Goal: Information Seeking & Learning: Learn about a topic

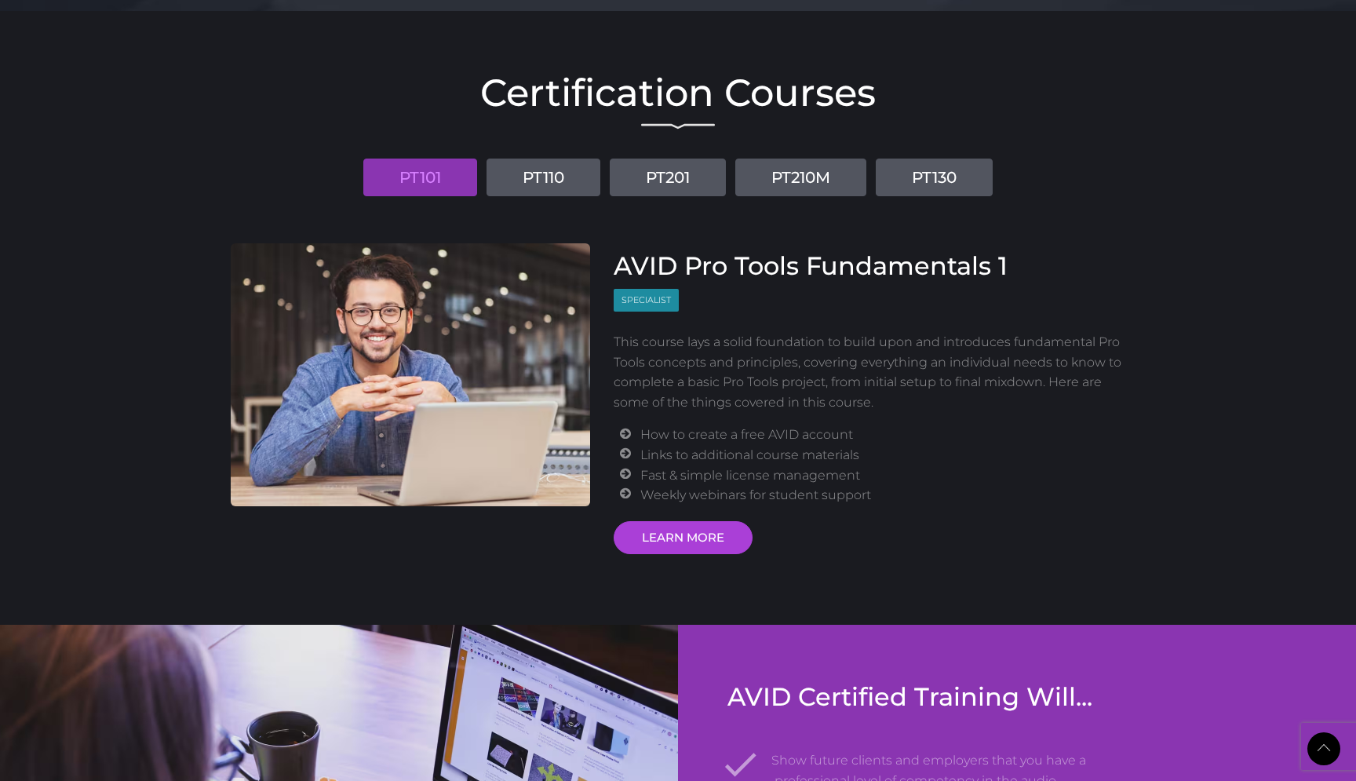
scroll to position [1804, 0]
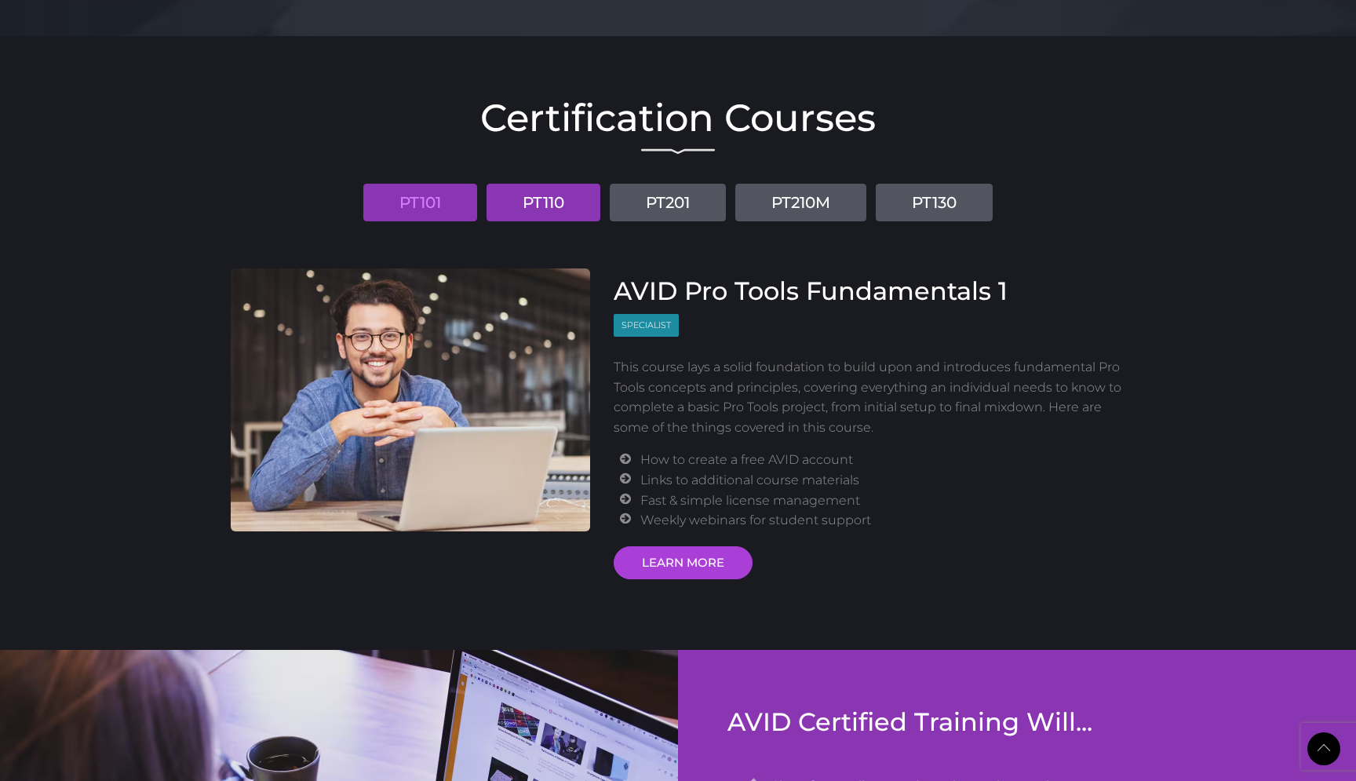
click at [547, 204] on link "PT110" at bounding box center [543, 203] width 114 height 38
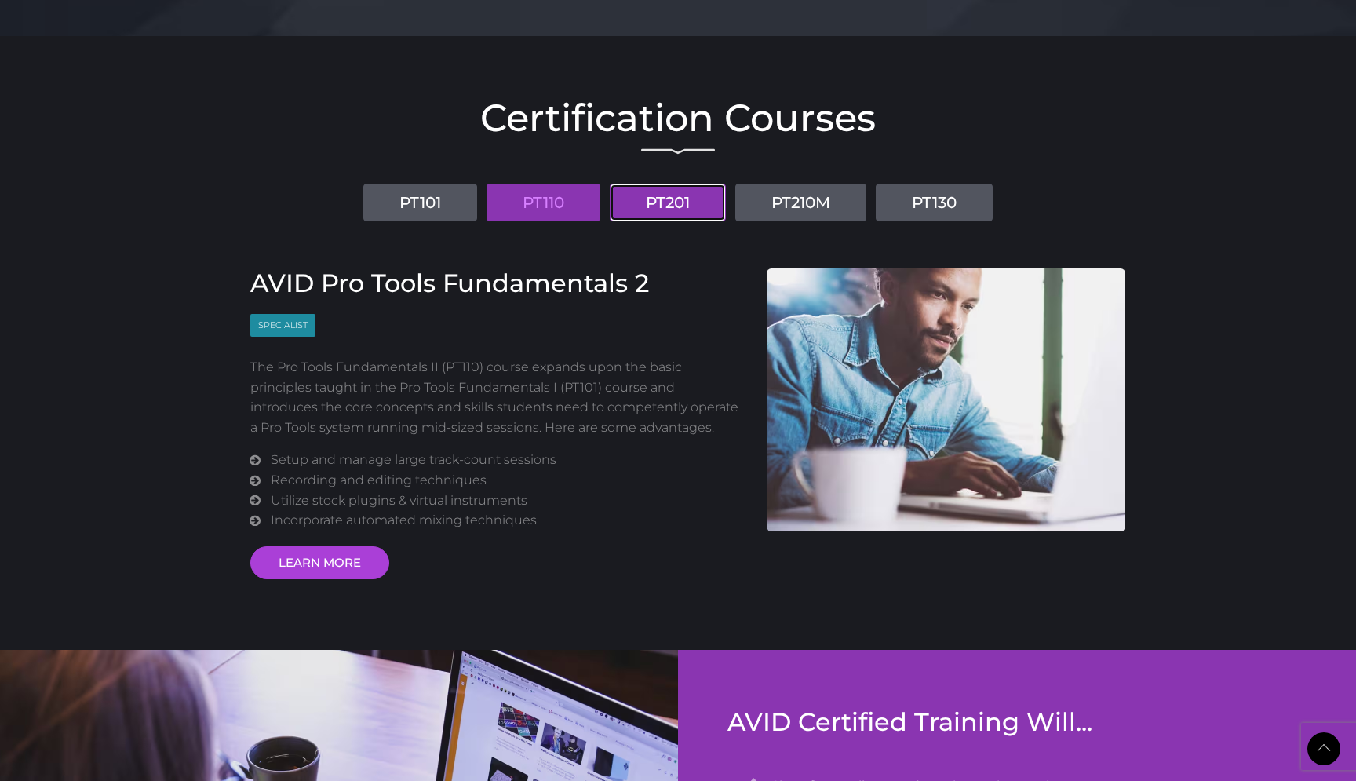
click at [676, 198] on link "PT201" at bounding box center [668, 203] width 116 height 38
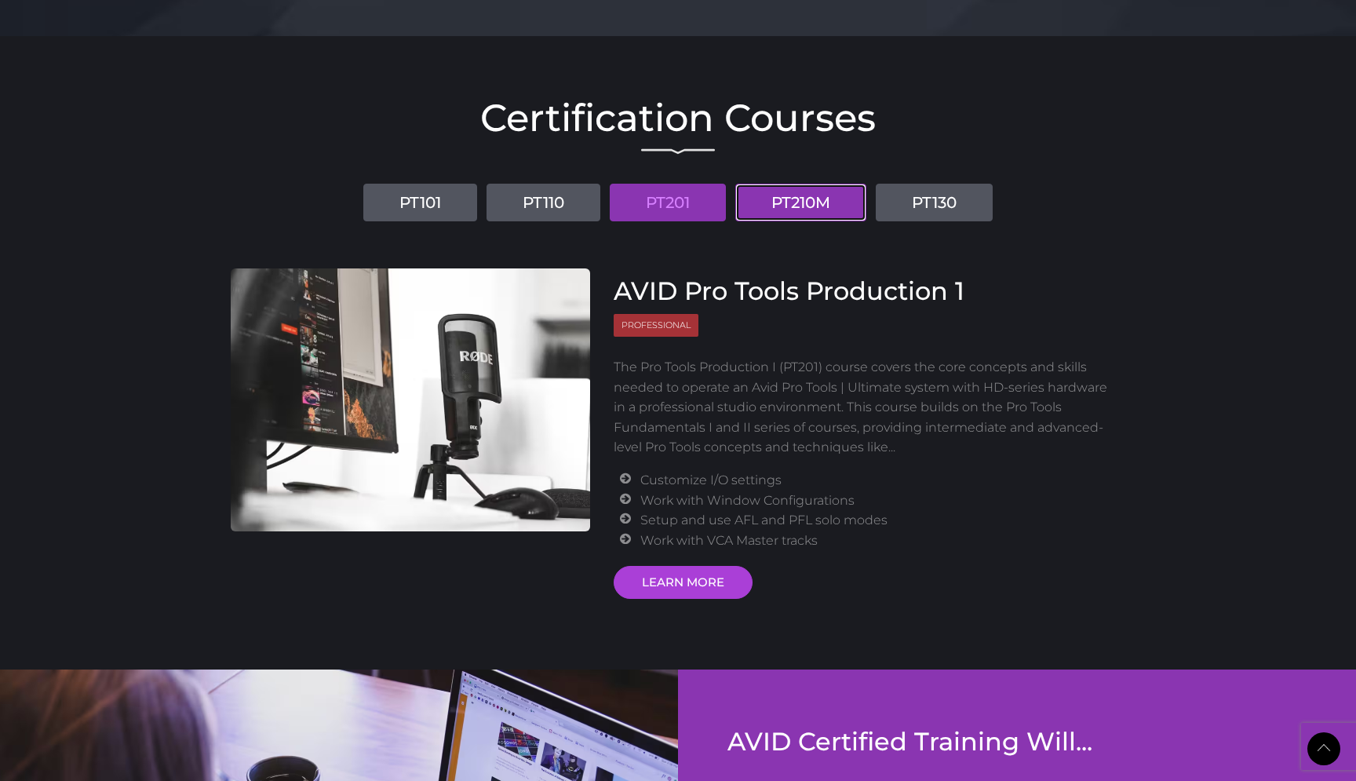
click at [799, 209] on link "PT210M" at bounding box center [800, 203] width 131 height 38
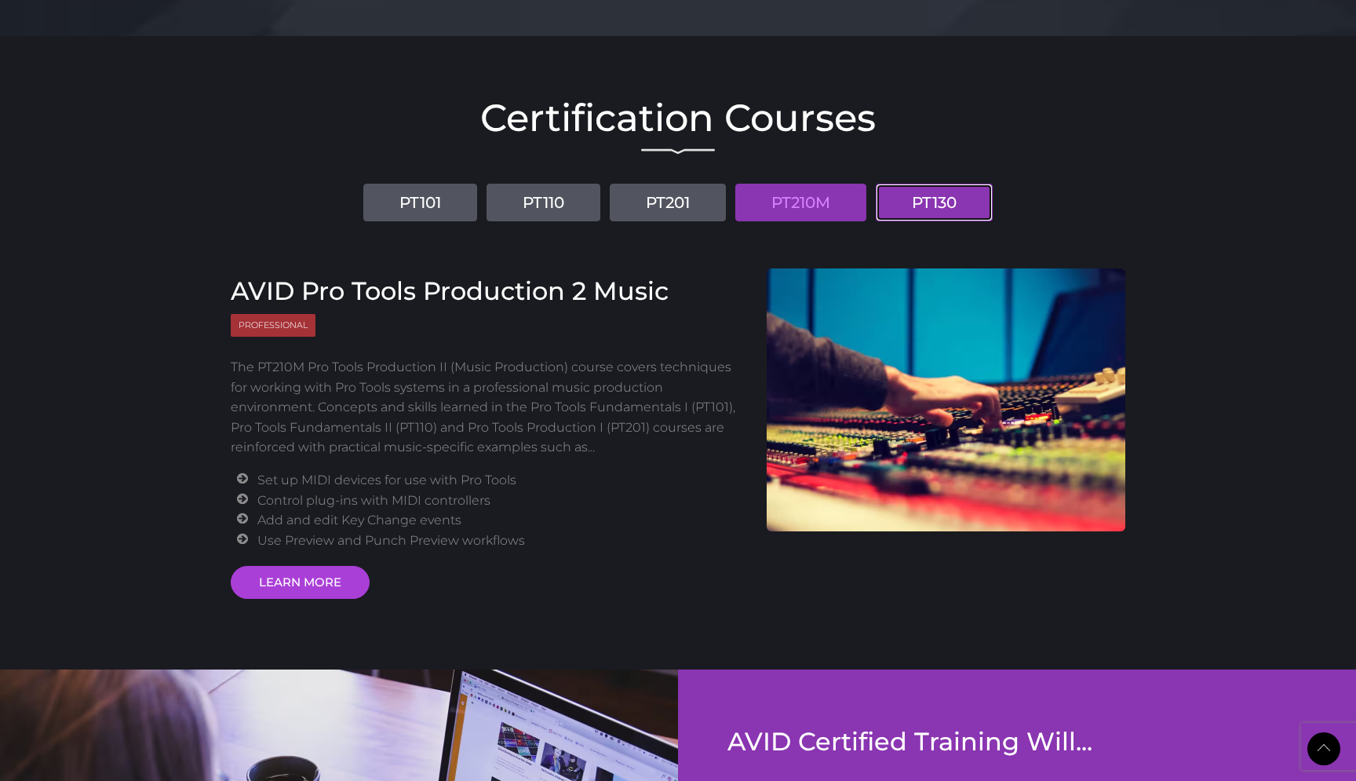
click at [931, 202] on link "PT130" at bounding box center [934, 203] width 117 height 38
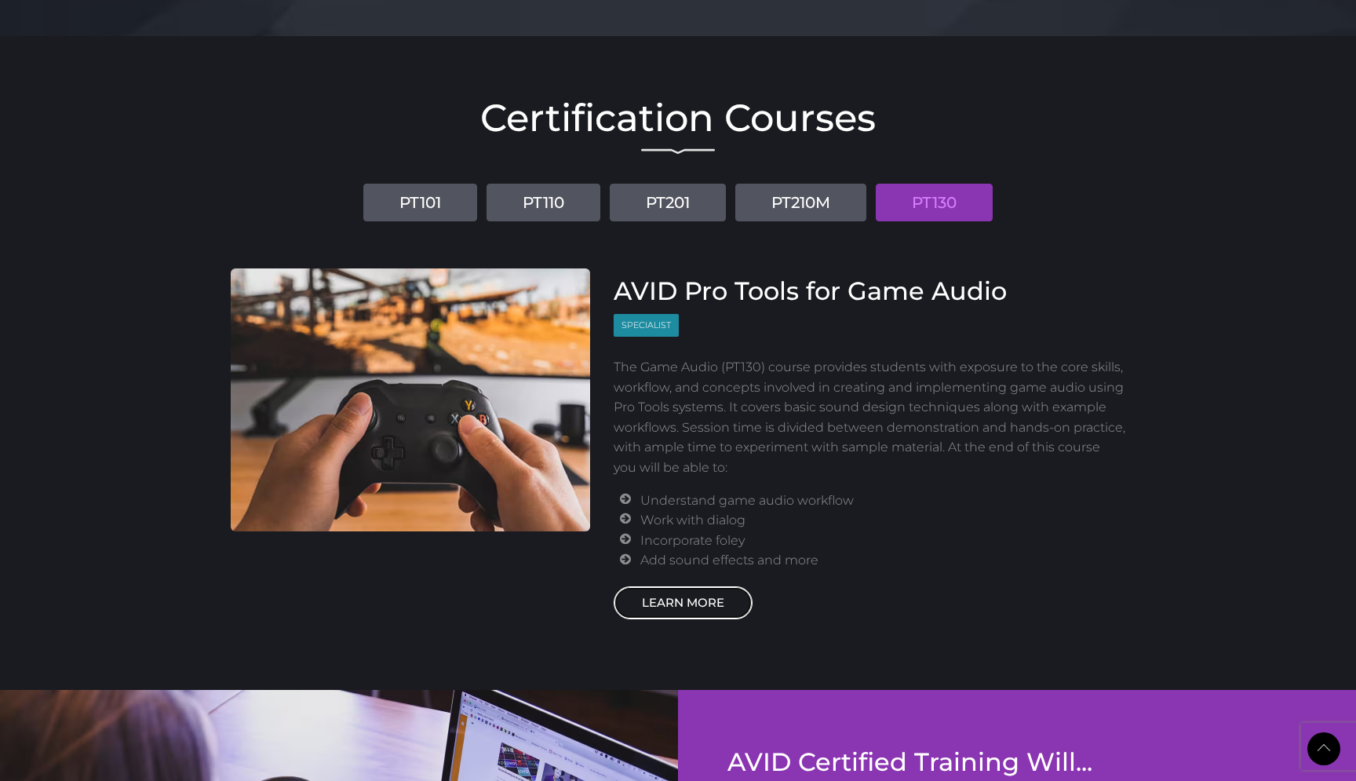
click at [707, 607] on link "LEARN MORE" at bounding box center [683, 602] width 139 height 33
click at [814, 211] on link "PT210M" at bounding box center [800, 203] width 131 height 38
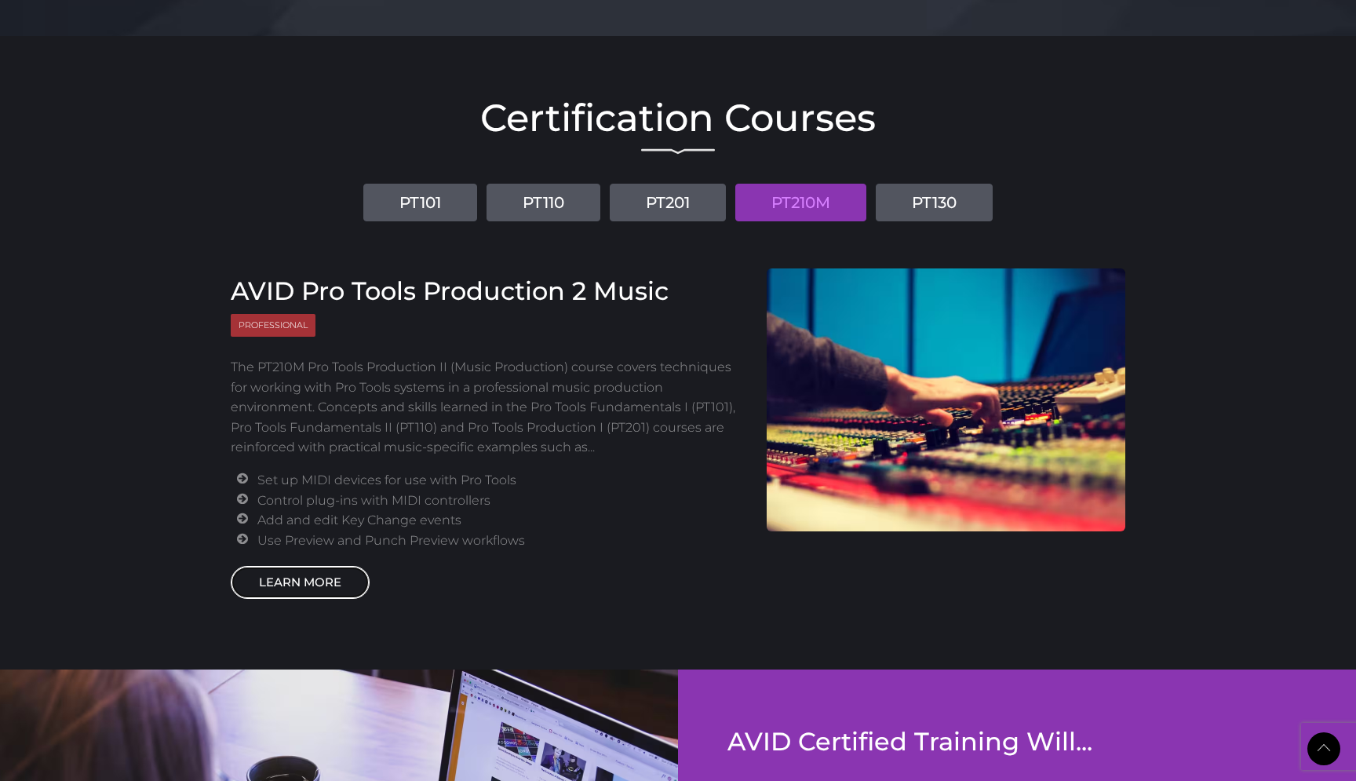
click at [322, 595] on link "LEARN MORE" at bounding box center [300, 582] width 139 height 33
click at [688, 200] on link "PT201" at bounding box center [668, 203] width 116 height 38
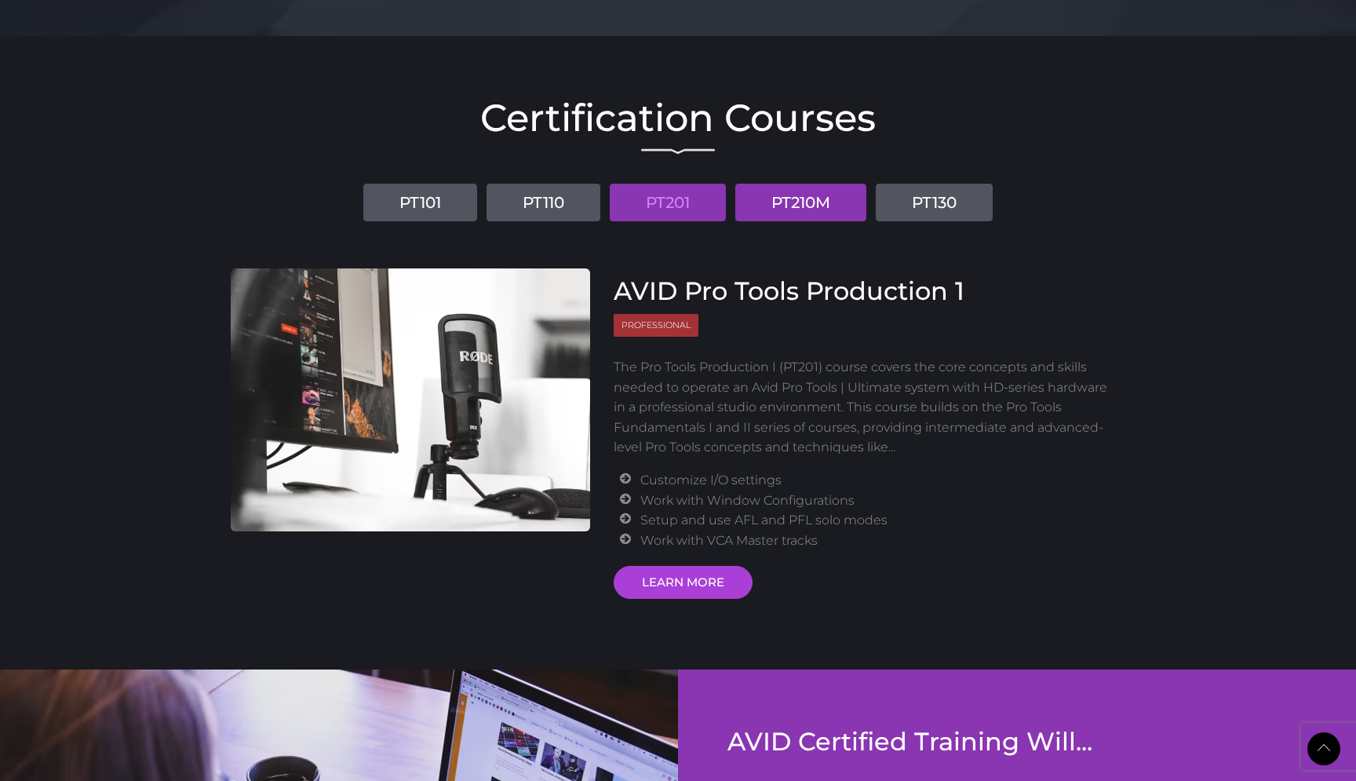
click at [836, 206] on link "PT210M" at bounding box center [800, 203] width 131 height 38
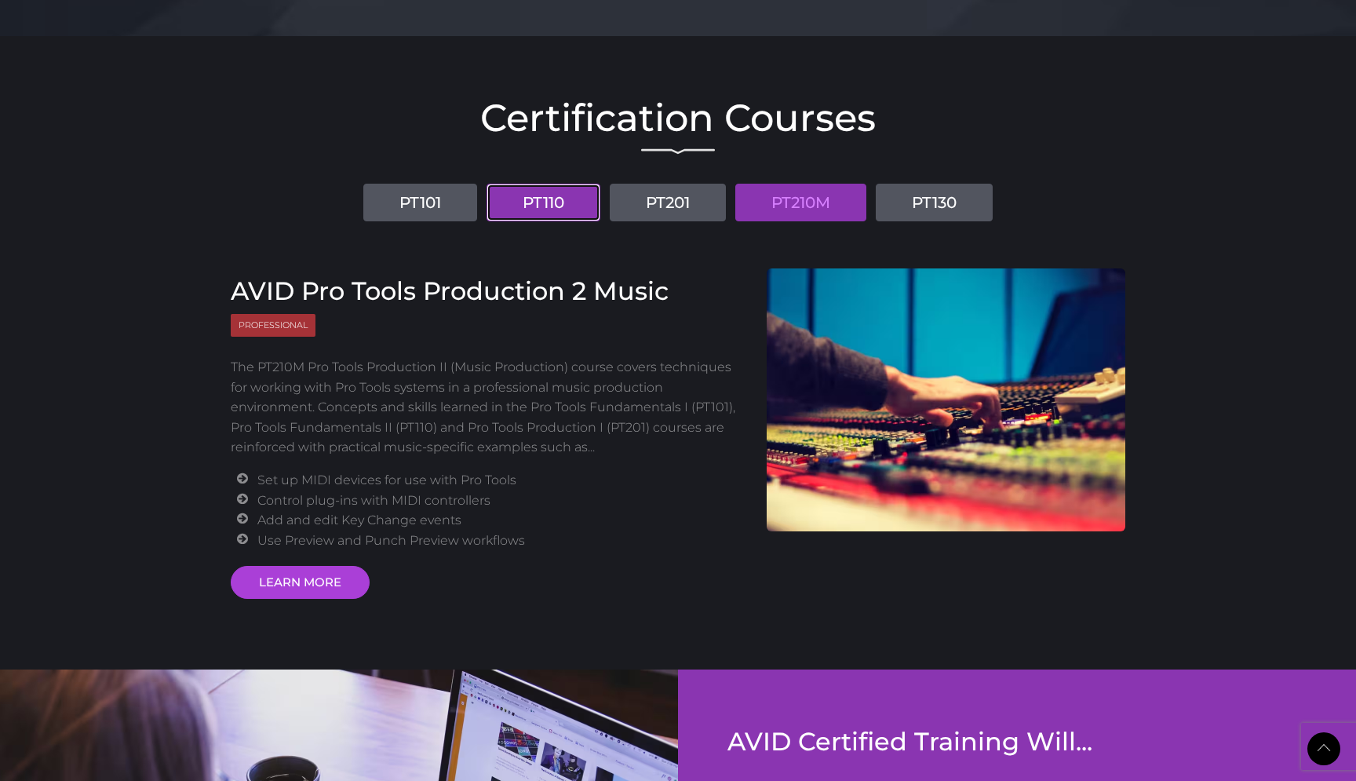
click at [563, 214] on link "PT110" at bounding box center [543, 203] width 114 height 38
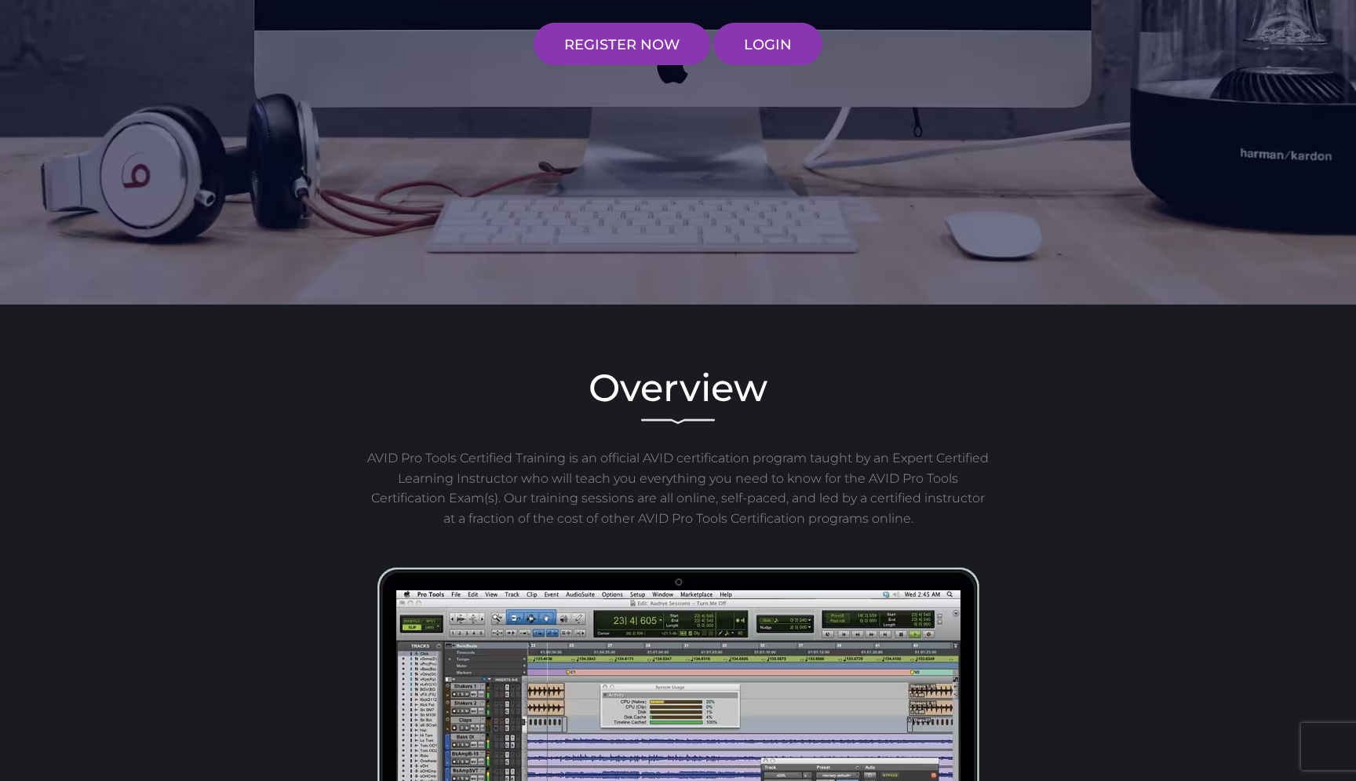
scroll to position [0, 0]
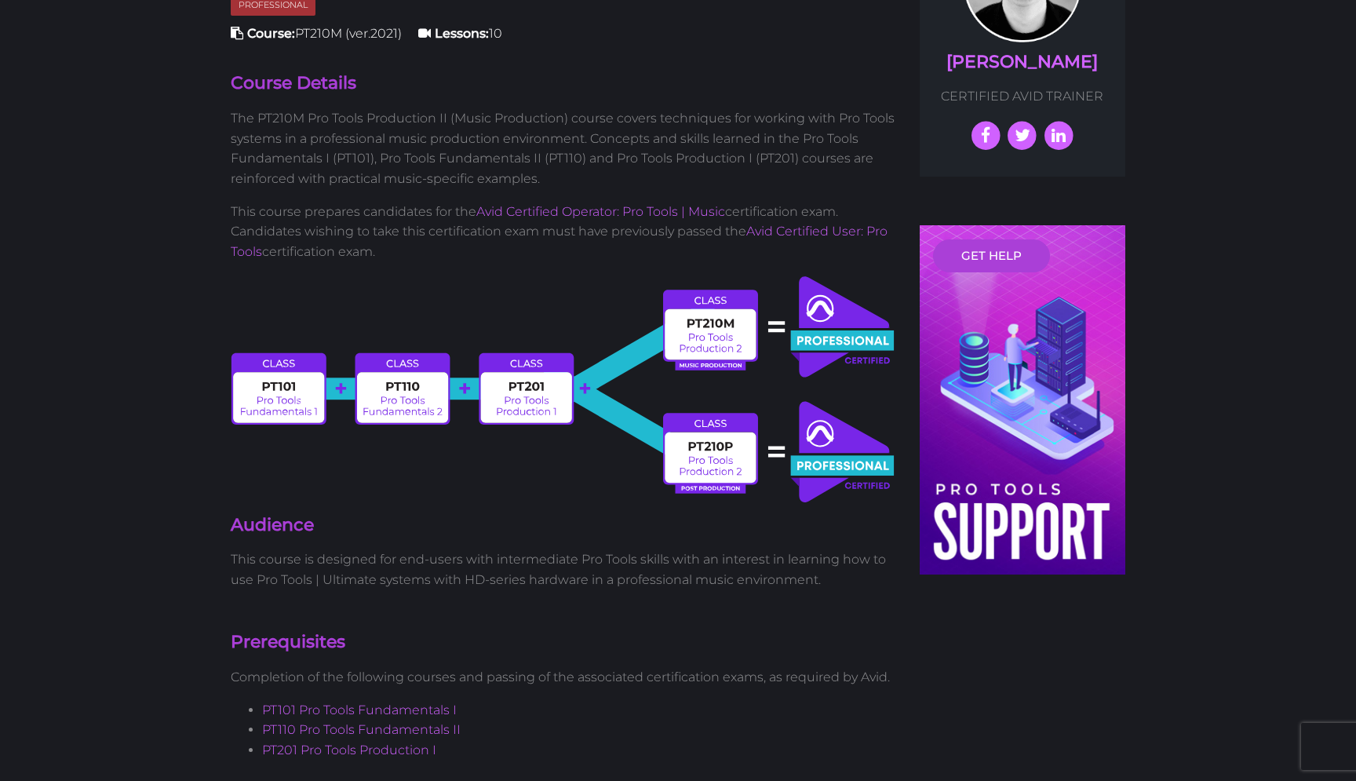
scroll to position [588, 0]
